Goal: Information Seeking & Learning: Learn about a topic

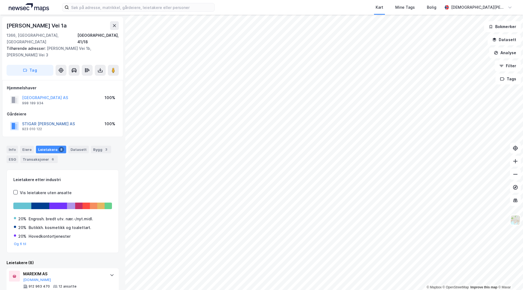
click at [0, 0] on button "STIGAR [PERSON_NAME] AS" at bounding box center [0, 0] width 0 height 0
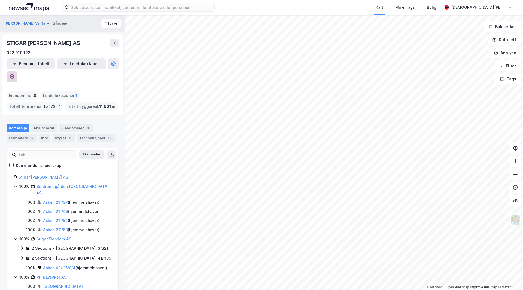
click at [17, 71] on button at bounding box center [12, 76] width 11 height 11
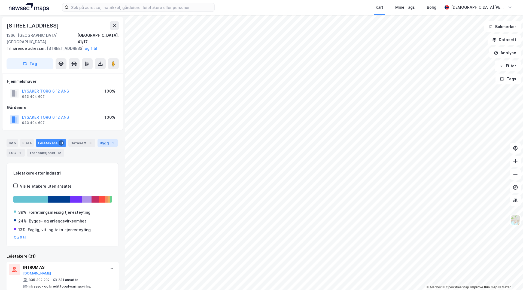
click at [101, 141] on div "Bygg 1" at bounding box center [108, 143] width 20 height 8
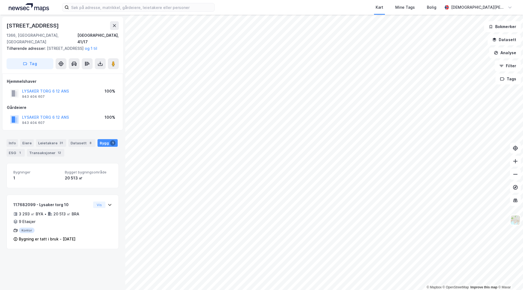
click at [79, 165] on div "Bygninger 1 Bygget bygningsområde 20 513 ㎡" at bounding box center [63, 175] width 112 height 25
click at [71, 173] on span "Bygget bygningsområde" at bounding box center [88, 172] width 47 height 5
click at [80, 148] on div "Info [PERSON_NAME] 31 Datasett 8 Bygg 1 ESG 1 Transaksjoner 12" at bounding box center [63, 147] width 112 height 17
click at [80, 142] on div "Datasett 8" at bounding box center [81, 143] width 27 height 8
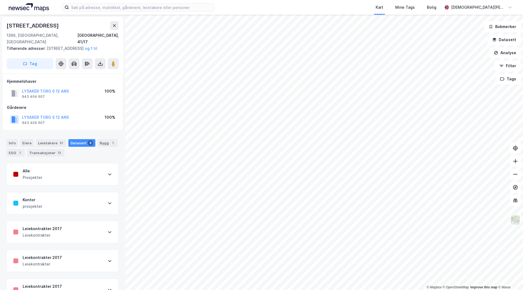
click at [6, 155] on div "Info [PERSON_NAME] 31 Datasett 8 Bygg 1 ESG 1 Transaksjoner 12" at bounding box center [62, 146] width 125 height 26
click at [12, 146] on div "Info" at bounding box center [12, 143] width 11 height 8
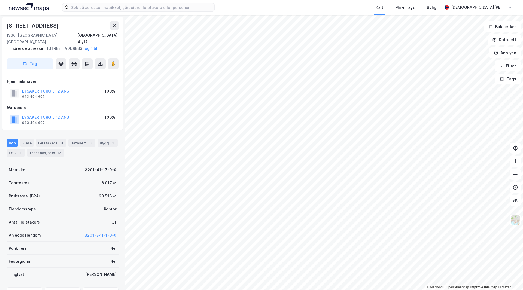
click at [28, 27] on div "[STREET_ADDRESS]" at bounding box center [33, 25] width 53 height 9
click at [0, 0] on button "og 1 til" at bounding box center [0, 0] width 0 height 0
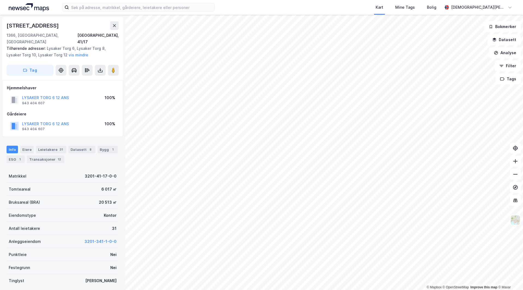
click at [38, 95] on div "LYSAKER TORG 6 12 ANS" at bounding box center [45, 98] width 47 height 7
click at [0, 0] on button "LYSAKER TORG 6 12 ANS" at bounding box center [0, 0] width 0 height 0
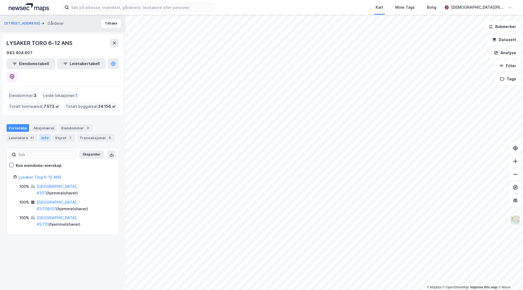
click at [43, 134] on div "Info" at bounding box center [44, 138] width 11 height 8
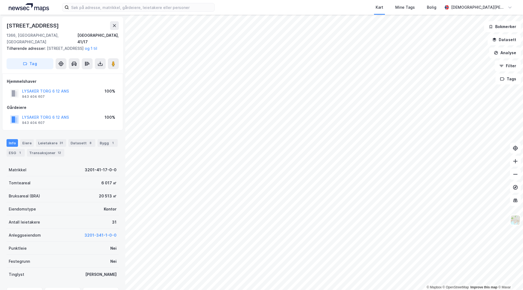
scroll to position [0, 0]
drag, startPoint x: 77, startPoint y: 143, endPoint x: 74, endPoint y: 149, distance: 7.1
click at [77, 143] on div "Datasett 8" at bounding box center [81, 143] width 27 height 8
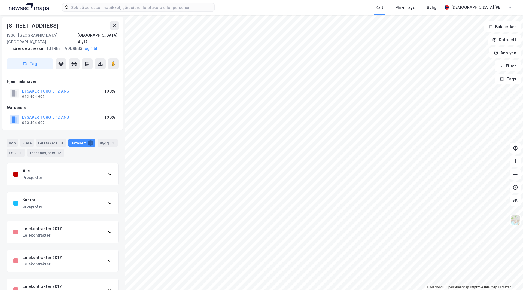
click at [106, 136] on div "Info [PERSON_NAME] 31 Datasett 8 Bygg 1 ESG 1 Transaksjoner 12" at bounding box center [62, 146] width 125 height 26
click at [105, 139] on div "Info [PERSON_NAME] 31 Datasett 8 Bygg 1 ESG 1 Transaksjoner 12" at bounding box center [62, 146] width 125 height 26
click at [104, 140] on div "Bygg 1" at bounding box center [108, 143] width 20 height 8
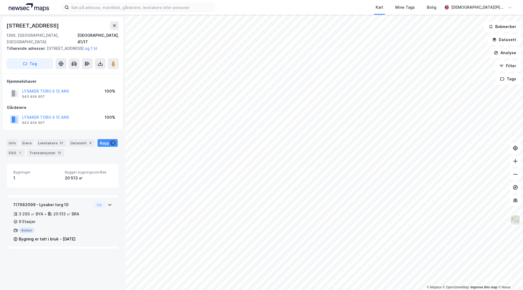
click at [49, 214] on icon at bounding box center [50, 214] width 4 height 4
click at [99, 204] on button "Vis" at bounding box center [99, 205] width 12 height 7
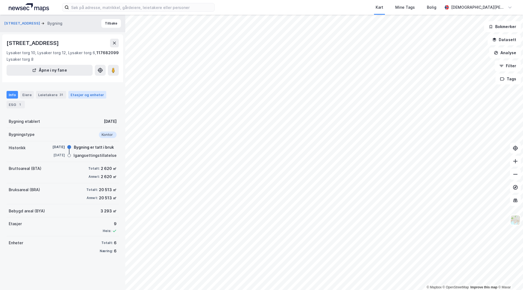
click at [74, 92] on div "Etasjer og enheter" at bounding box center [88, 94] width 34 height 5
